Goal: Information Seeking & Learning: Learn about a topic

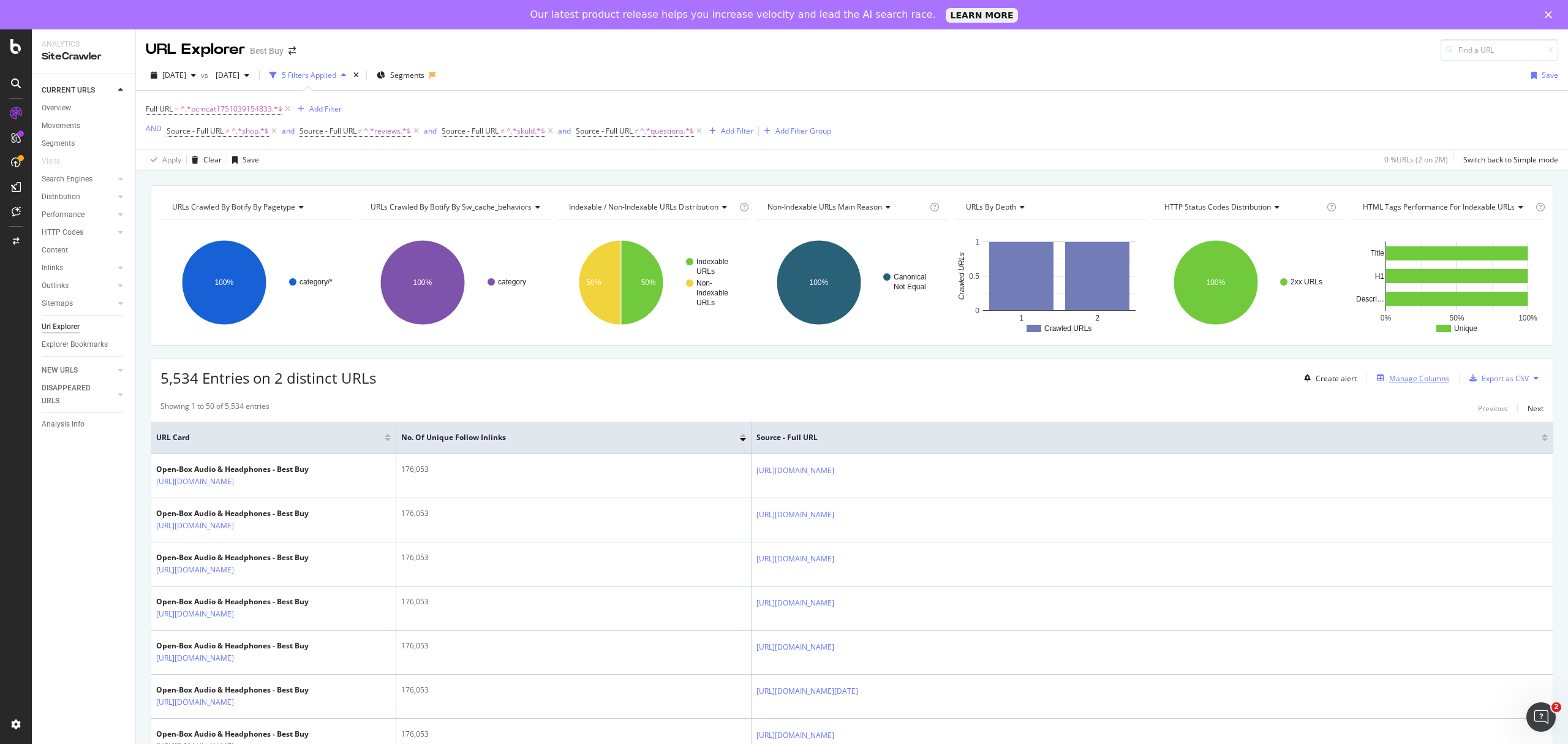
click at [1413, 376] on div "Manage Columns" at bounding box center [1419, 379] width 60 height 10
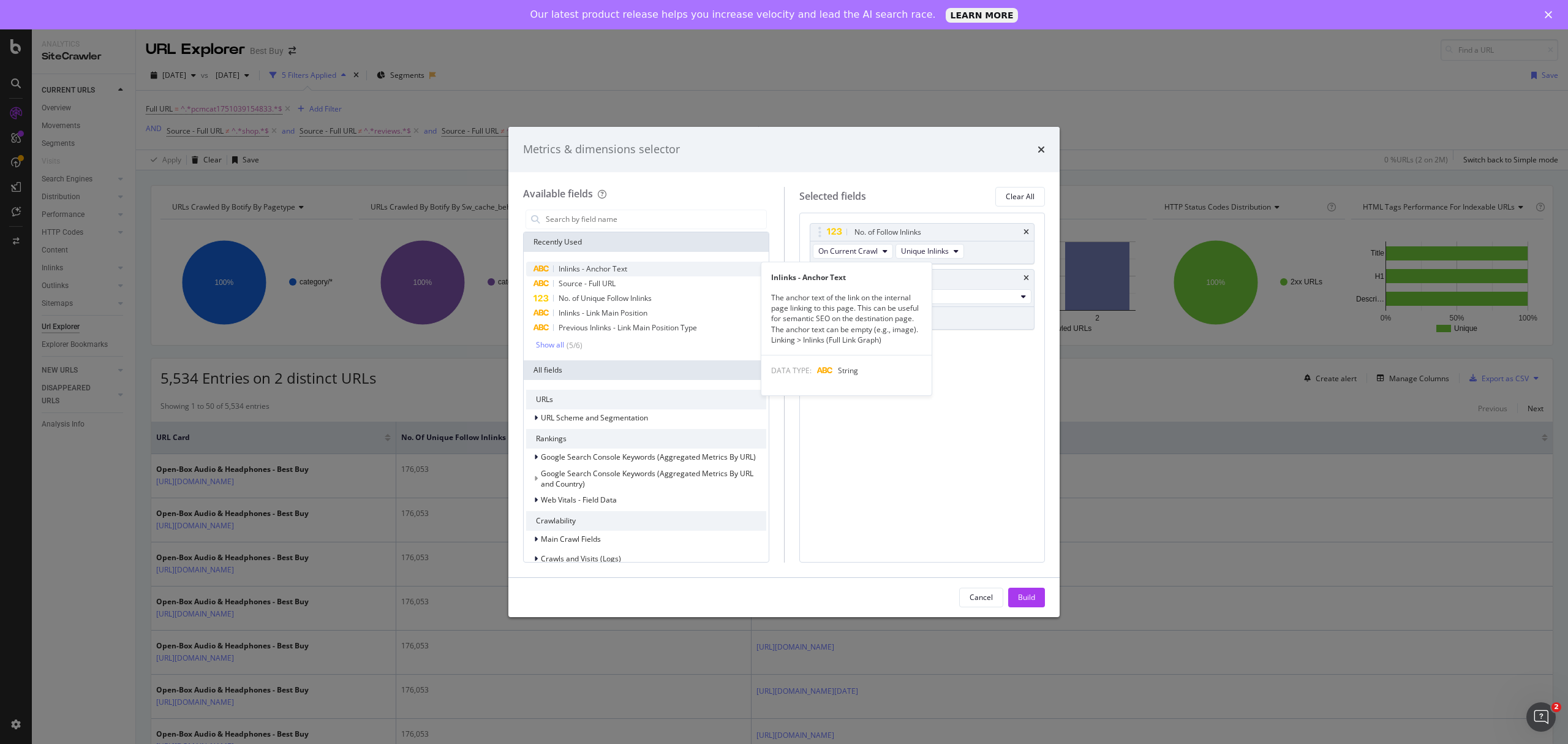
click at [596, 268] on span "Inlinks - Anchor Text" at bounding box center [593, 269] width 68 height 10
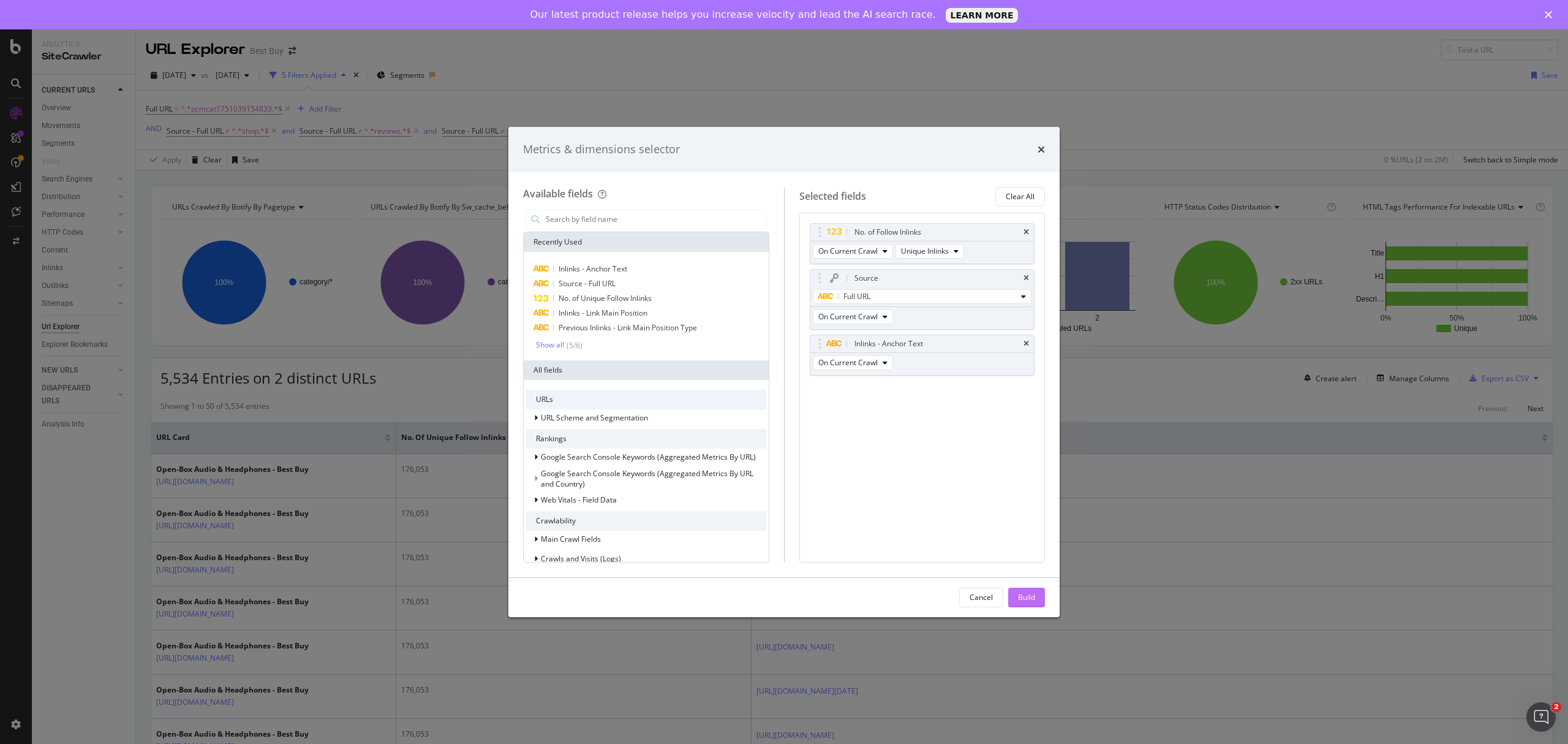
click at [1023, 598] on div "Build" at bounding box center [1026, 597] width 17 height 10
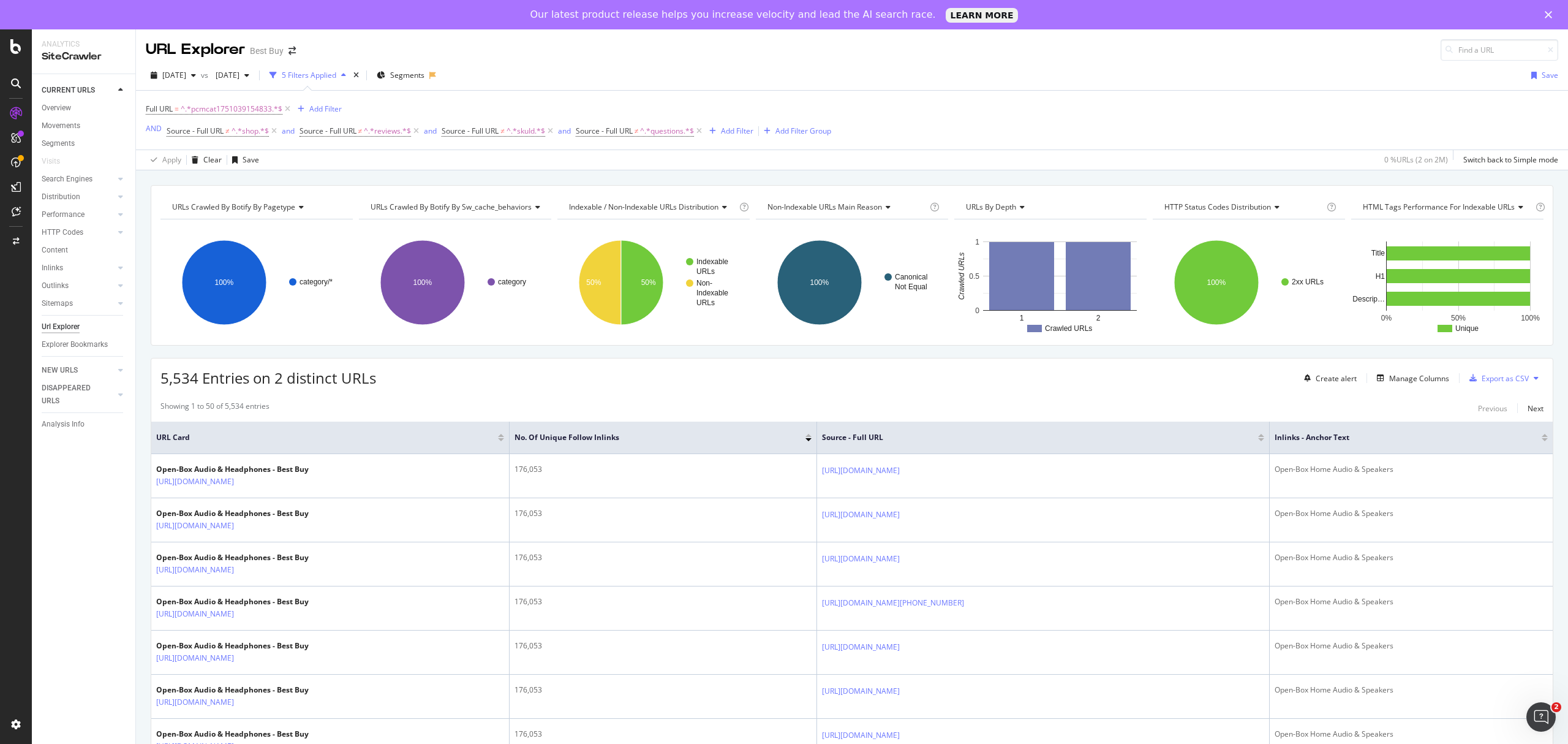
click at [1541, 441] on div at bounding box center [1544, 440] width 6 height 3
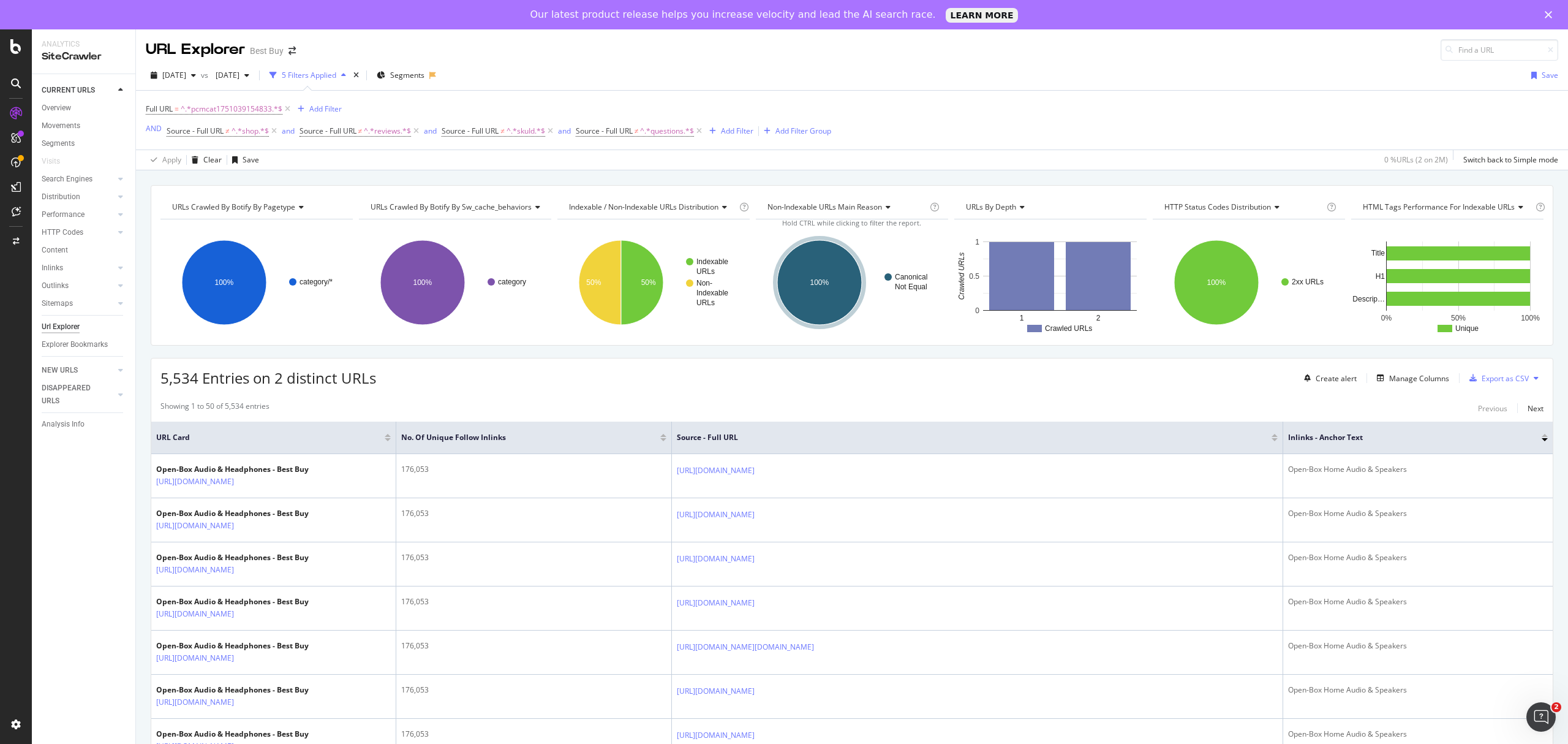
click at [1541, 437] on div at bounding box center [1544, 435] width 6 height 3
drag, startPoint x: 953, startPoint y: 473, endPoint x: 1151, endPoint y: 390, distance: 214.7
click at [1150, 387] on div "5,534 Entries on 2 distinct URLs Create alert Manage Columns Export as CSV" at bounding box center [852, 373] width 1402 height 30
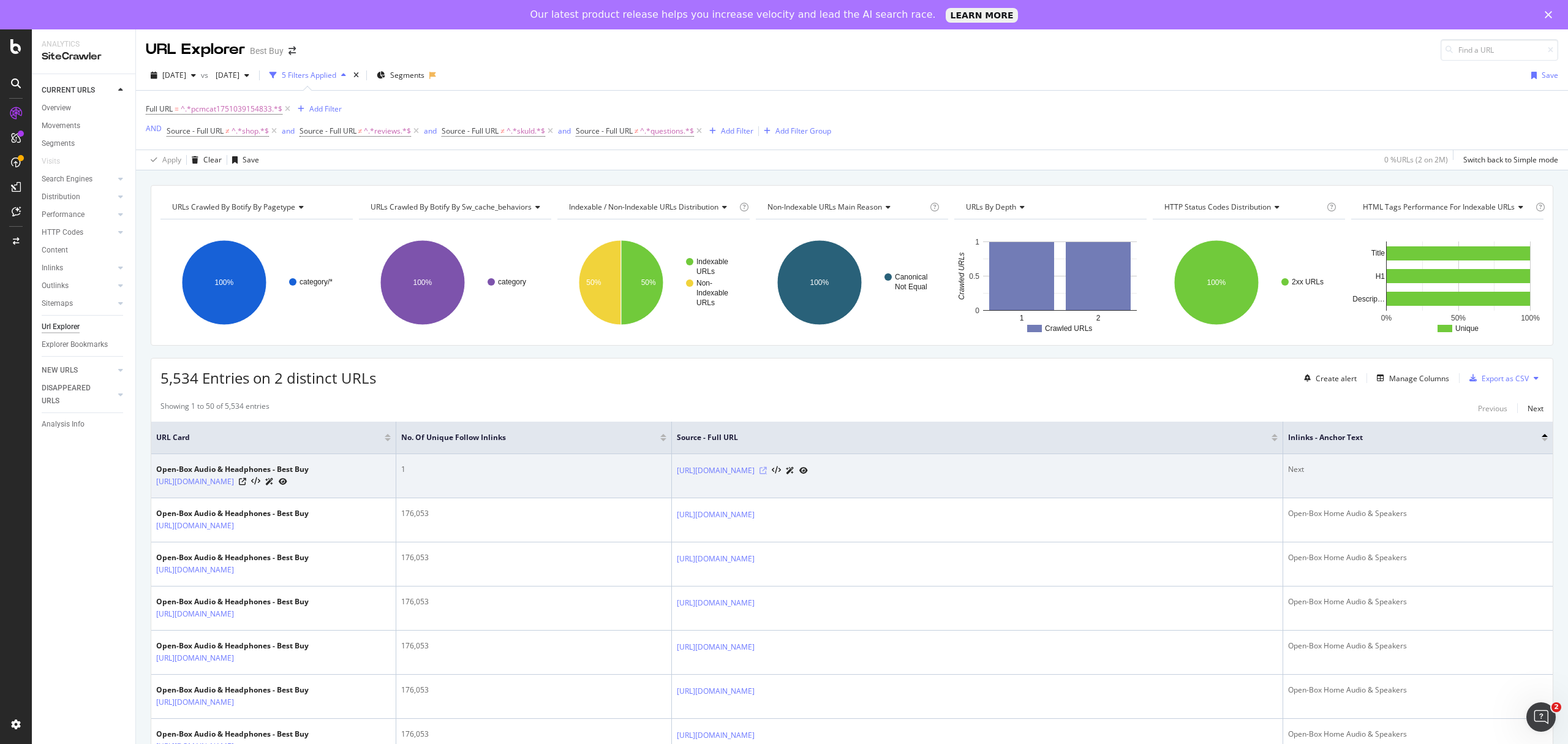
click at [767, 474] on icon at bounding box center [763, 471] width 7 height 7
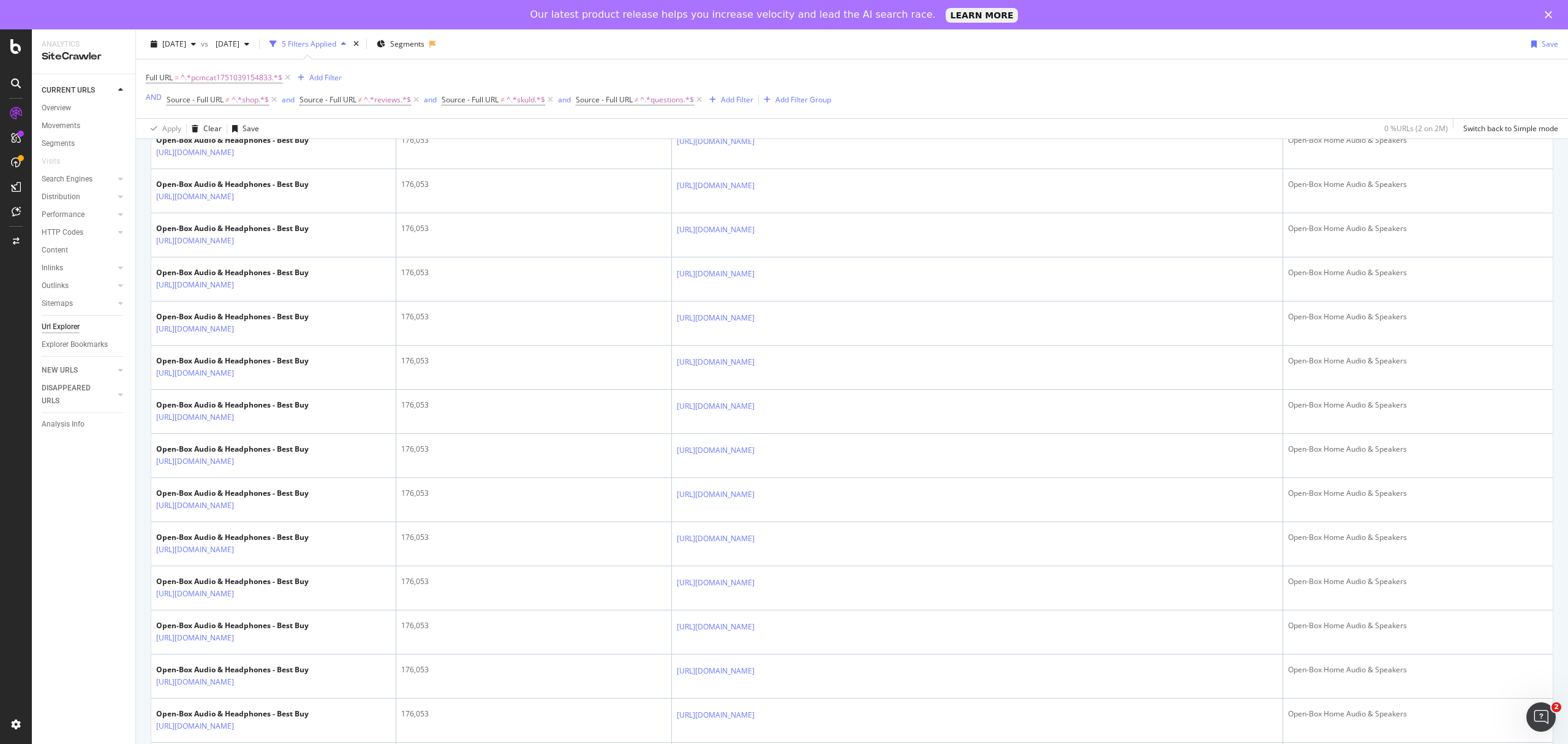
scroll to position [82, 0]
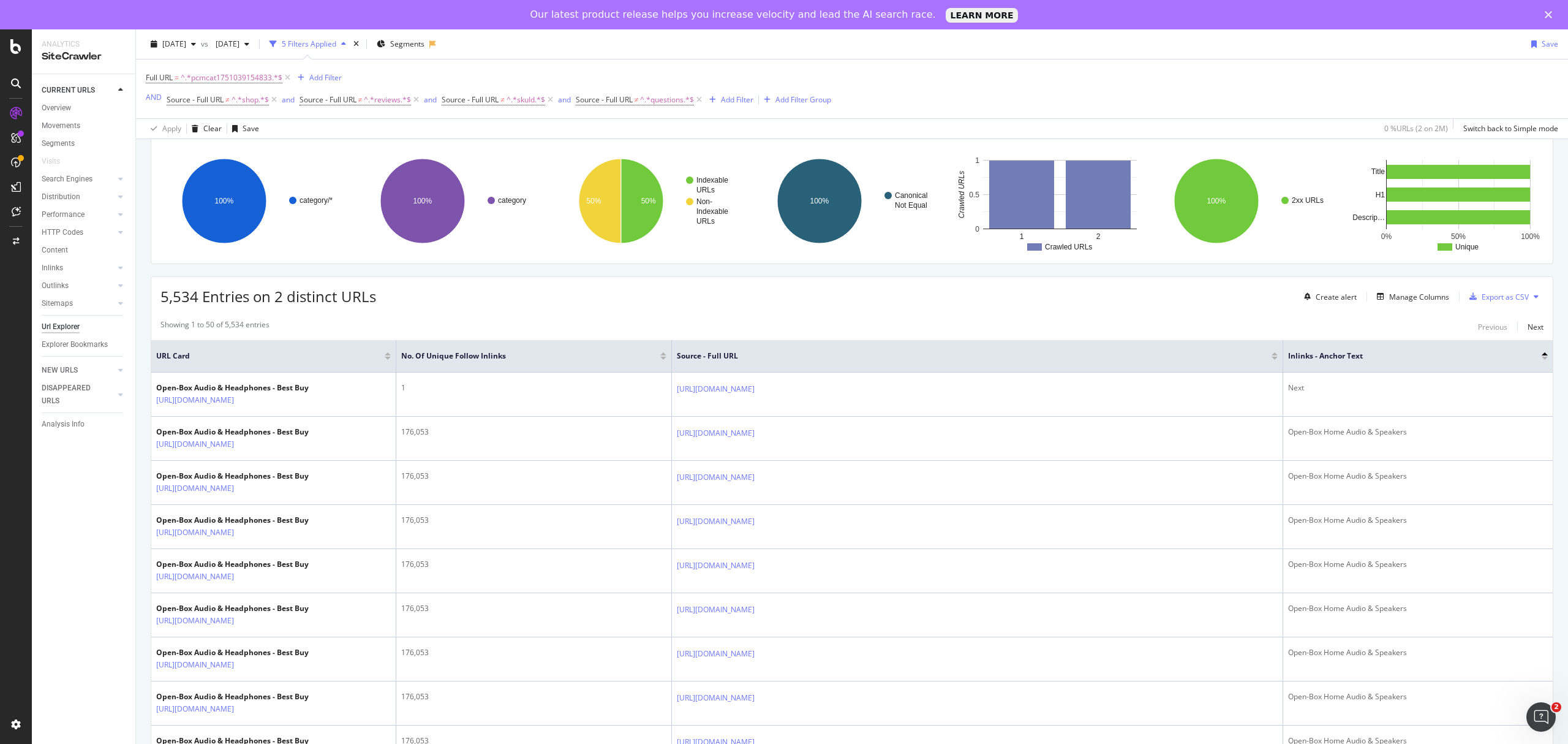
click at [665, 356] on div at bounding box center [663, 354] width 6 height 3
